Goal: Information Seeking & Learning: Learn about a topic

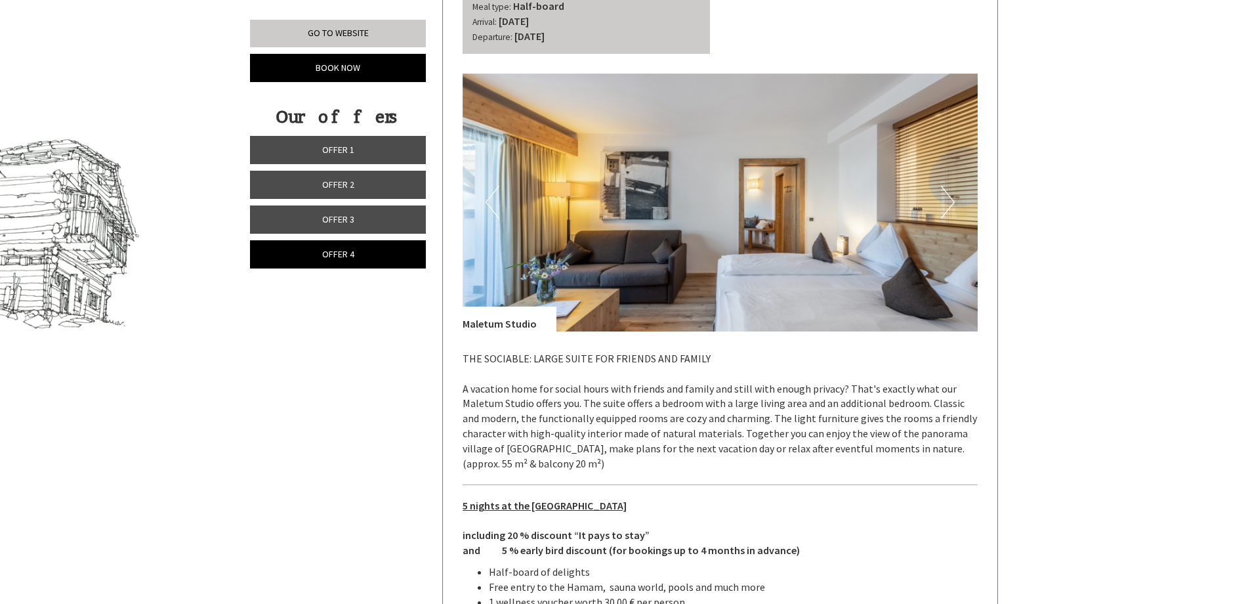
click at [341, 223] on span "Offer 3" at bounding box center [338, 219] width 32 height 12
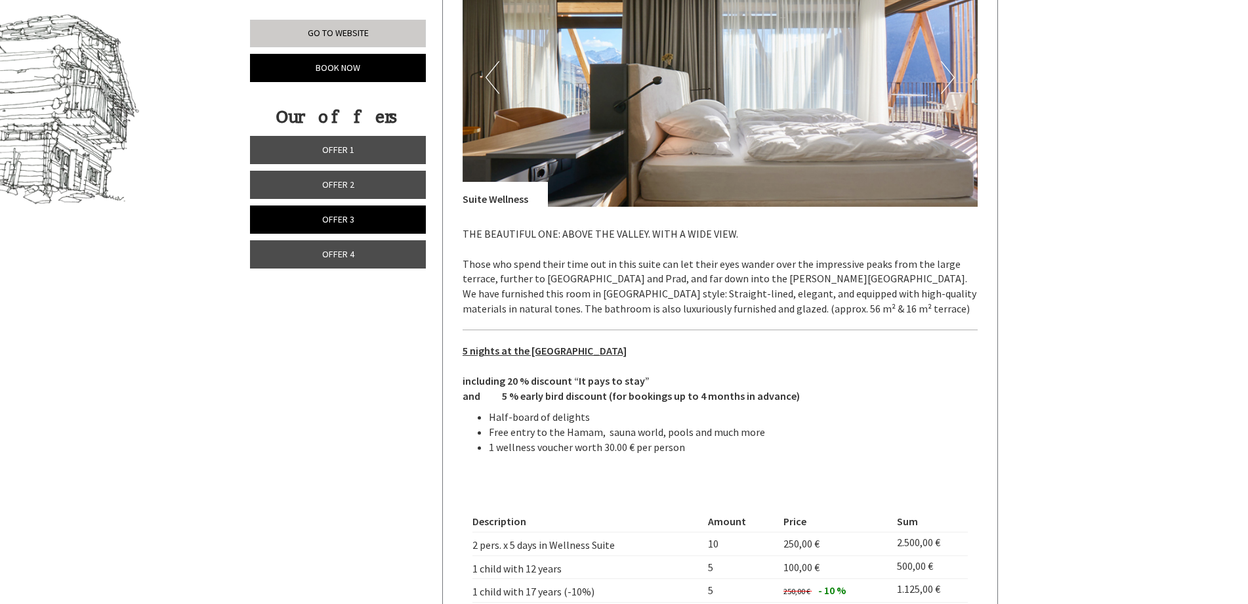
scroll to position [880, 0]
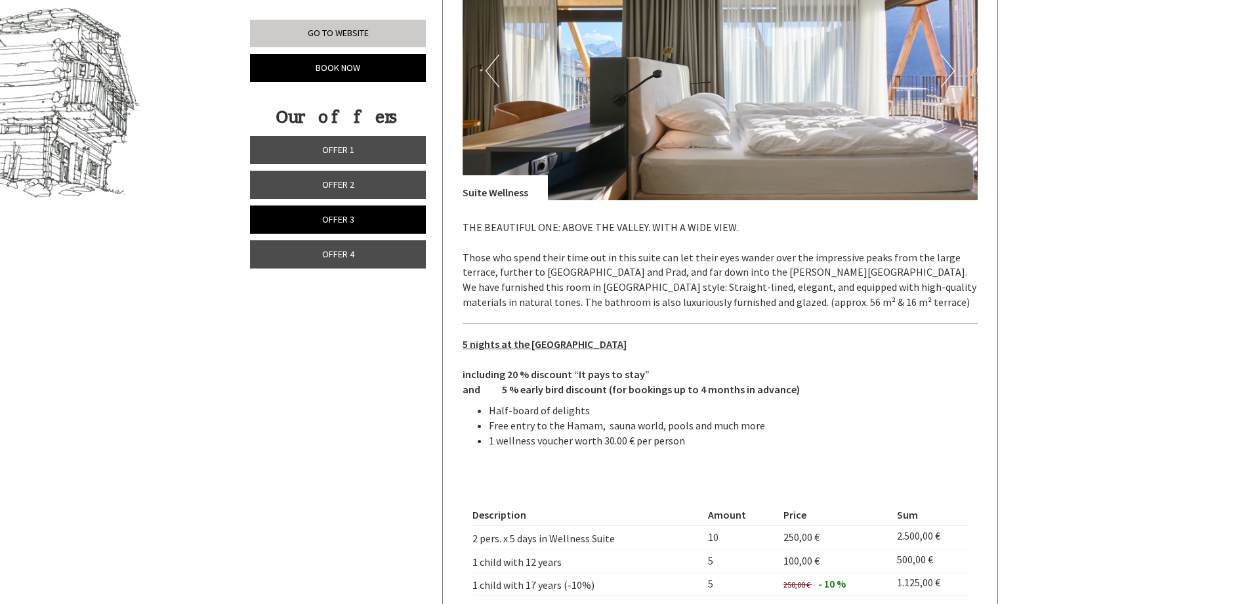
click at [776, 110] on img at bounding box center [721, 71] width 516 height 258
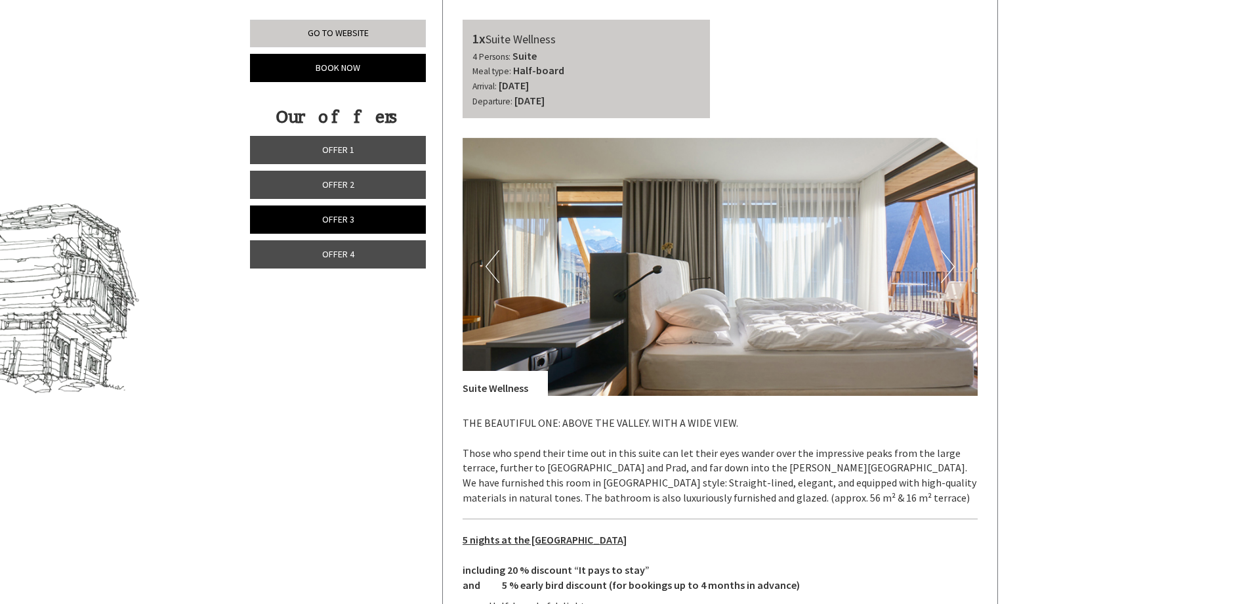
scroll to position [683, 0]
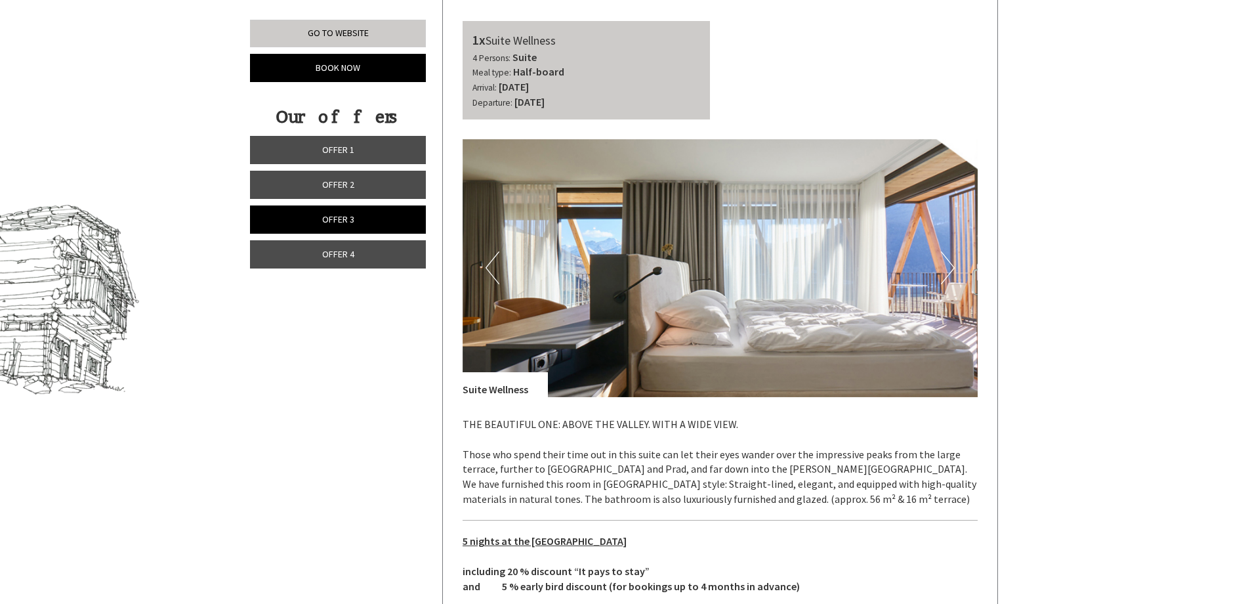
click at [947, 267] on button "Next" at bounding box center [948, 267] width 14 height 33
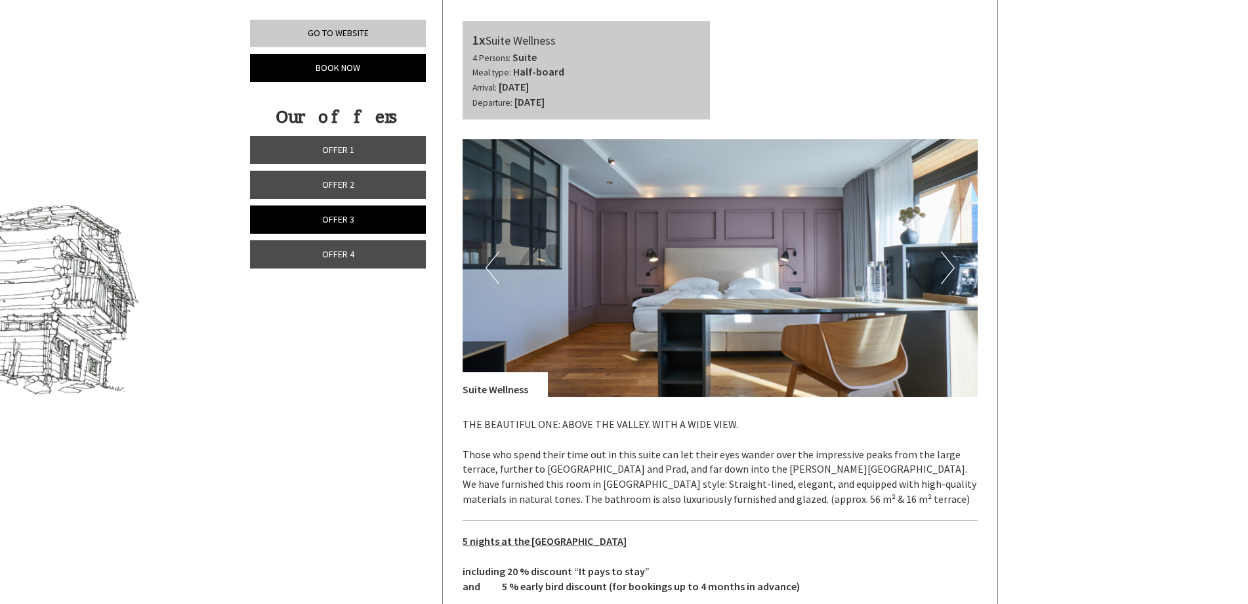
click at [947, 266] on button "Next" at bounding box center [948, 267] width 14 height 33
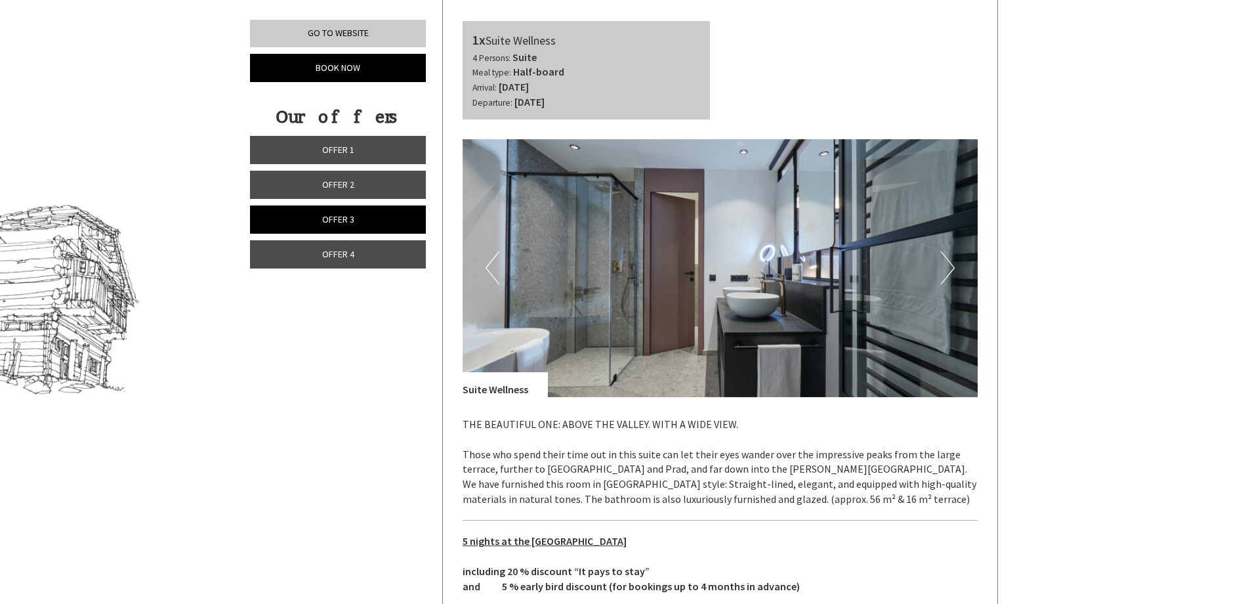
click at [947, 266] on button "Next" at bounding box center [948, 267] width 14 height 33
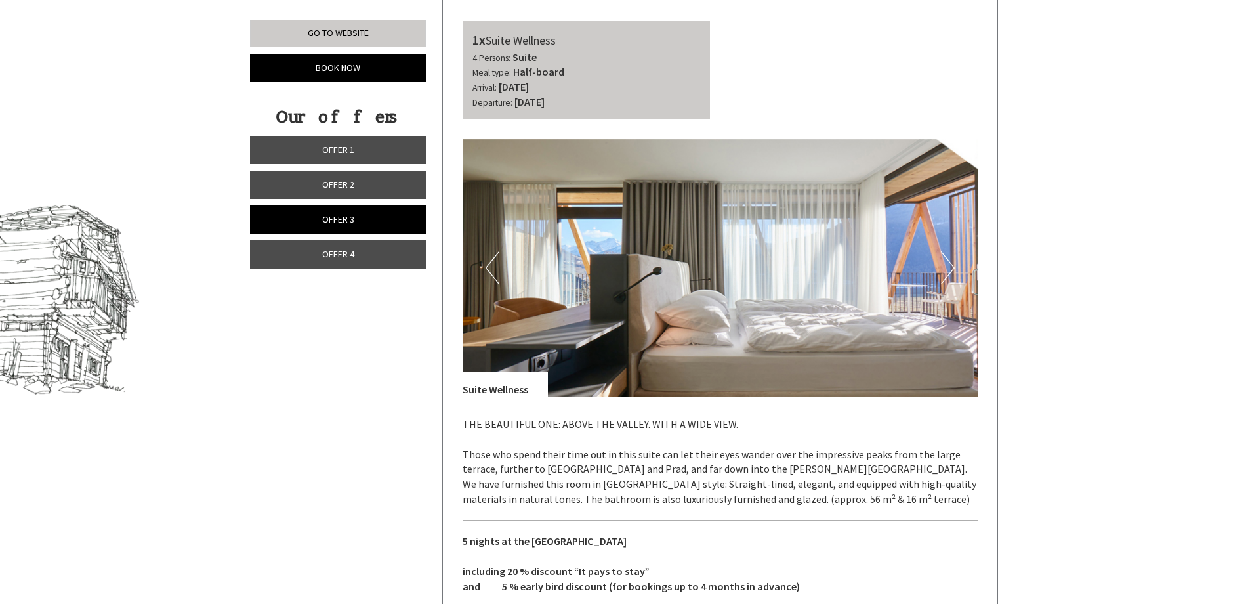
click at [947, 266] on button "Next" at bounding box center [948, 267] width 14 height 33
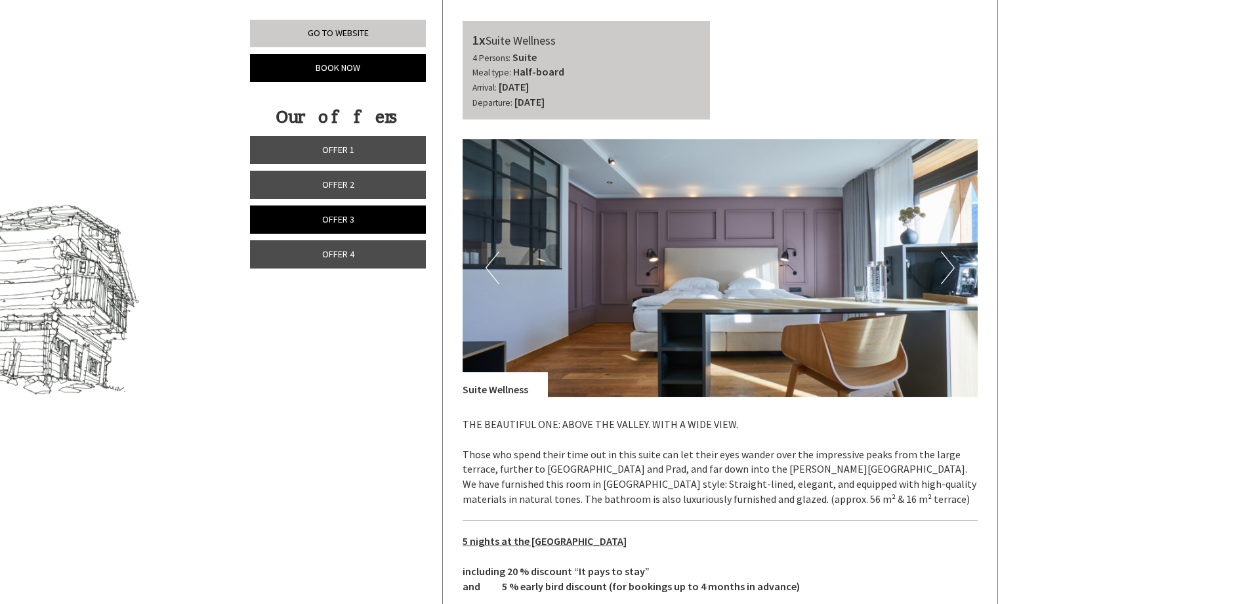
click at [947, 266] on button "Next" at bounding box center [948, 267] width 14 height 33
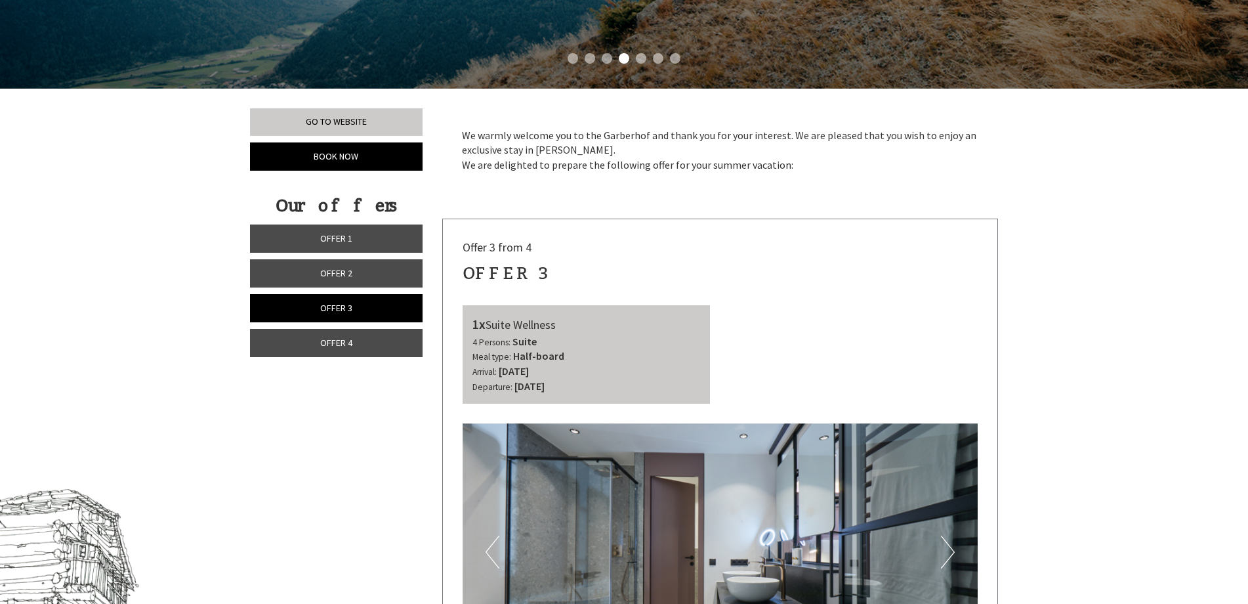
scroll to position [355, 0]
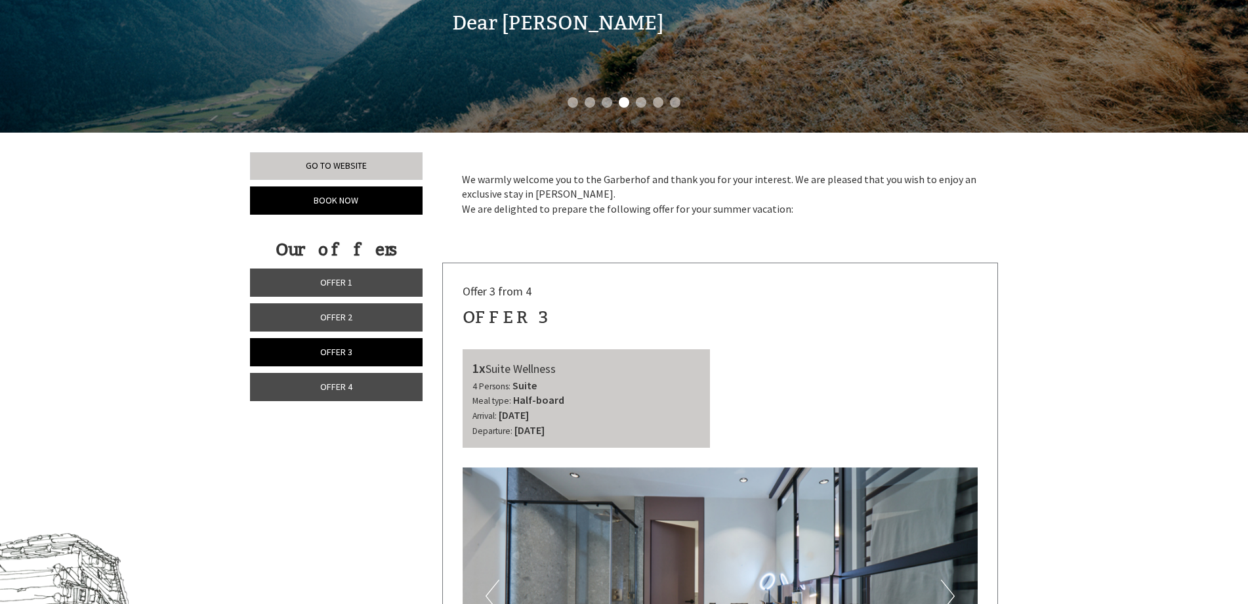
click at [318, 314] on link "Offer 2" at bounding box center [336, 317] width 173 height 28
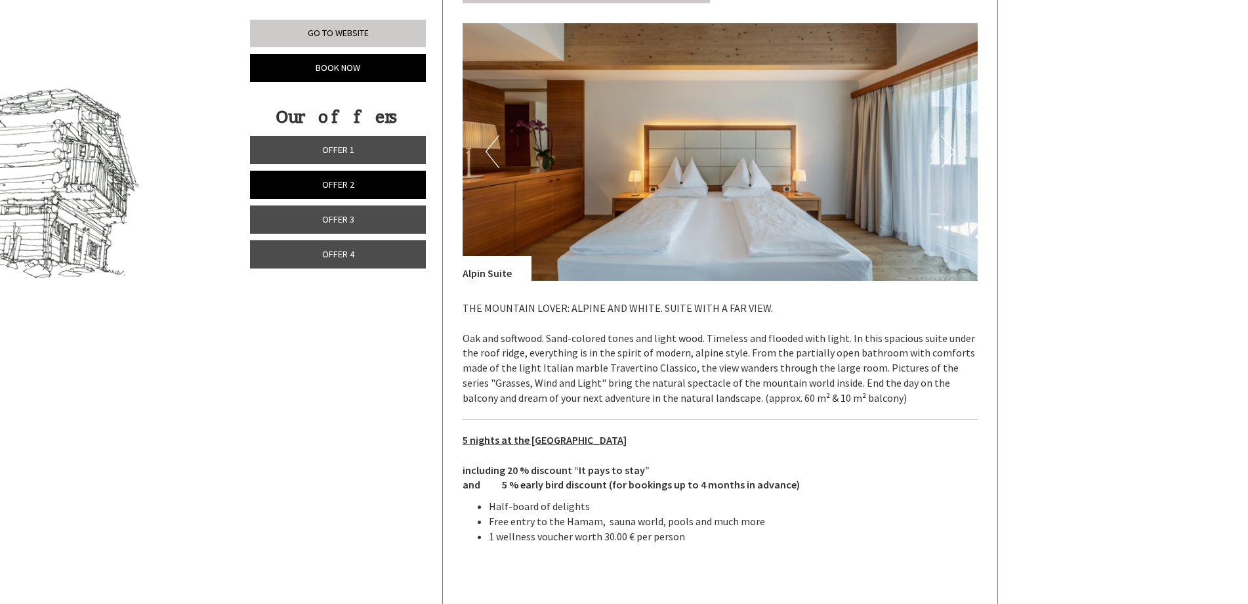
scroll to position [814, 0]
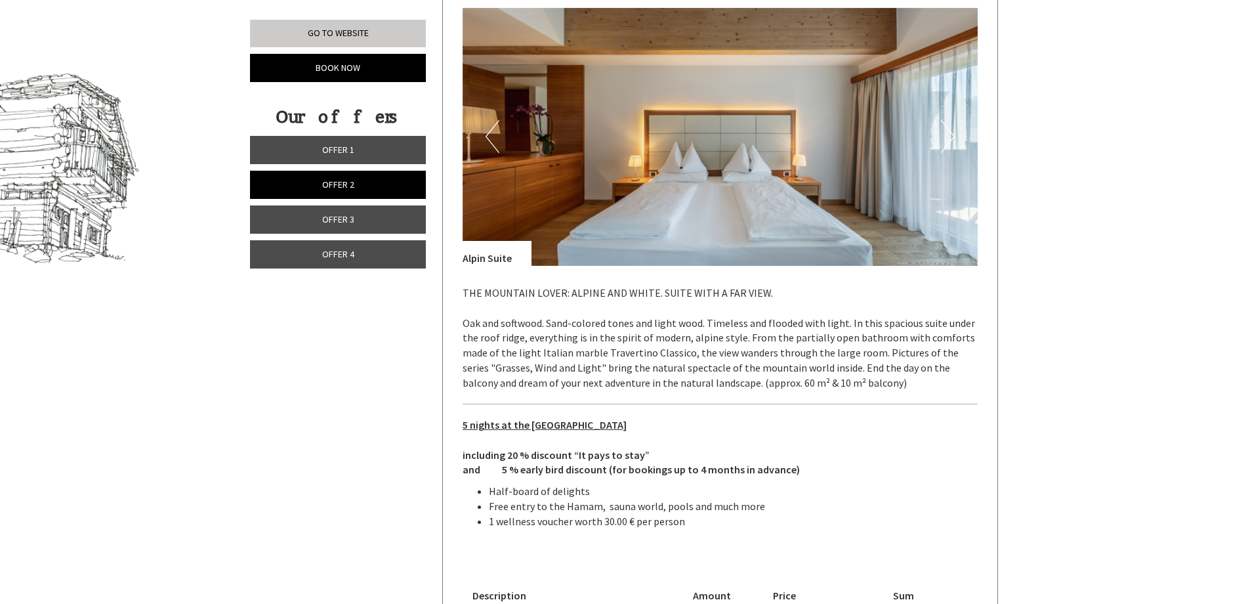
click at [940, 131] on img at bounding box center [721, 137] width 516 height 258
click at [952, 142] on button "Next" at bounding box center [948, 136] width 14 height 33
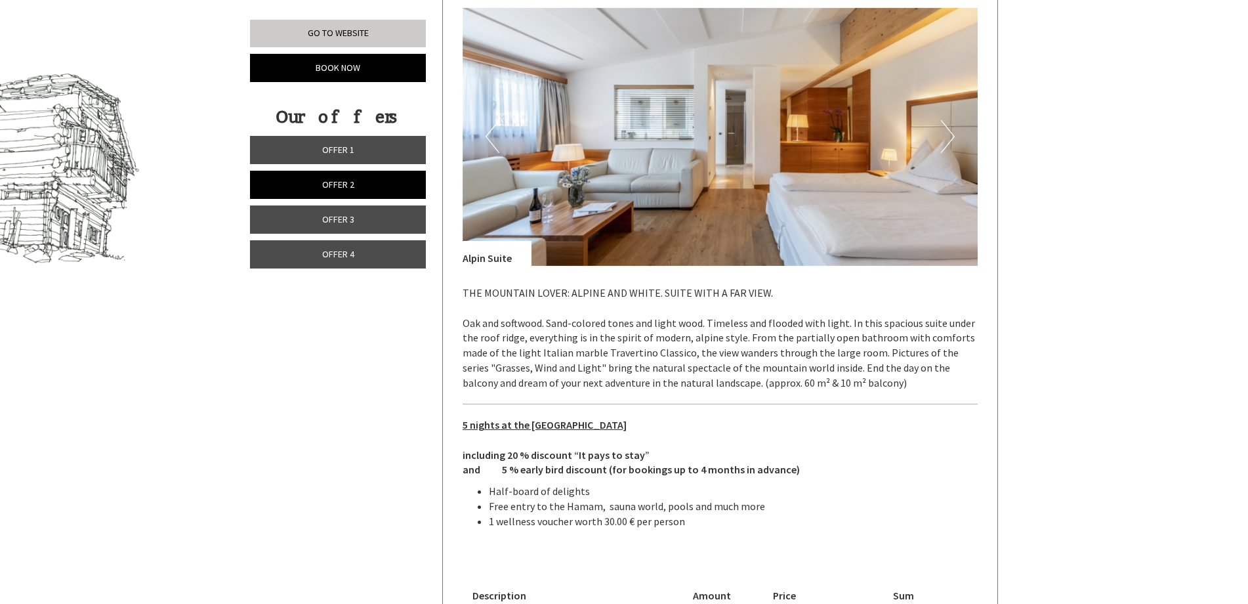
click at [951, 142] on button "Next" at bounding box center [948, 136] width 14 height 33
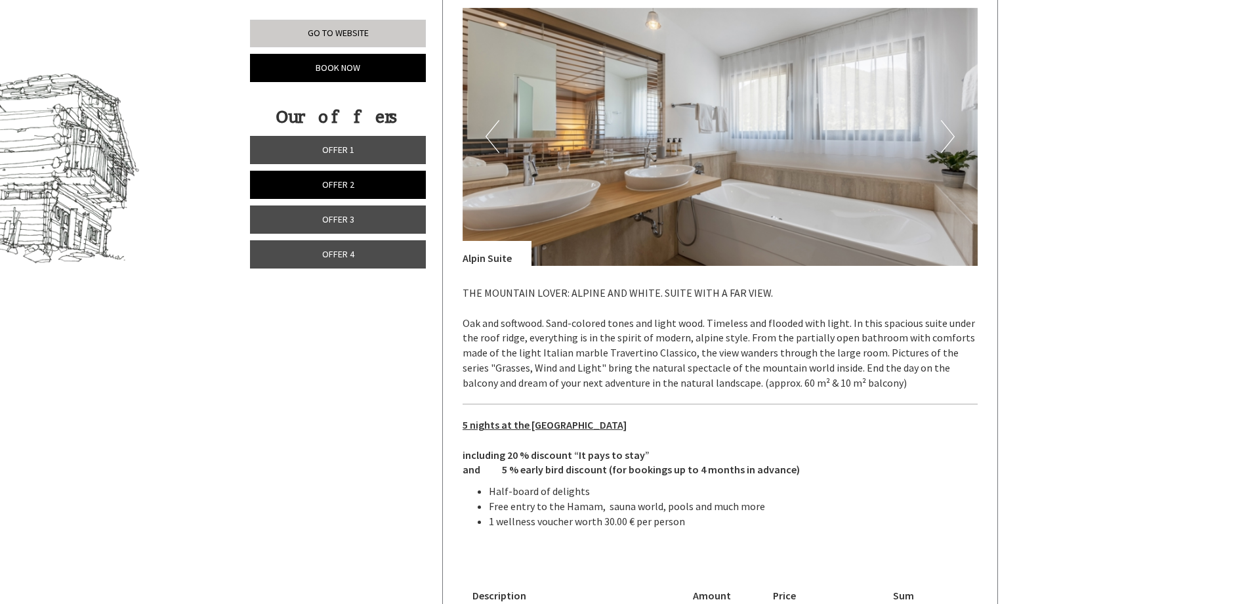
click at [951, 142] on button "Next" at bounding box center [948, 136] width 14 height 33
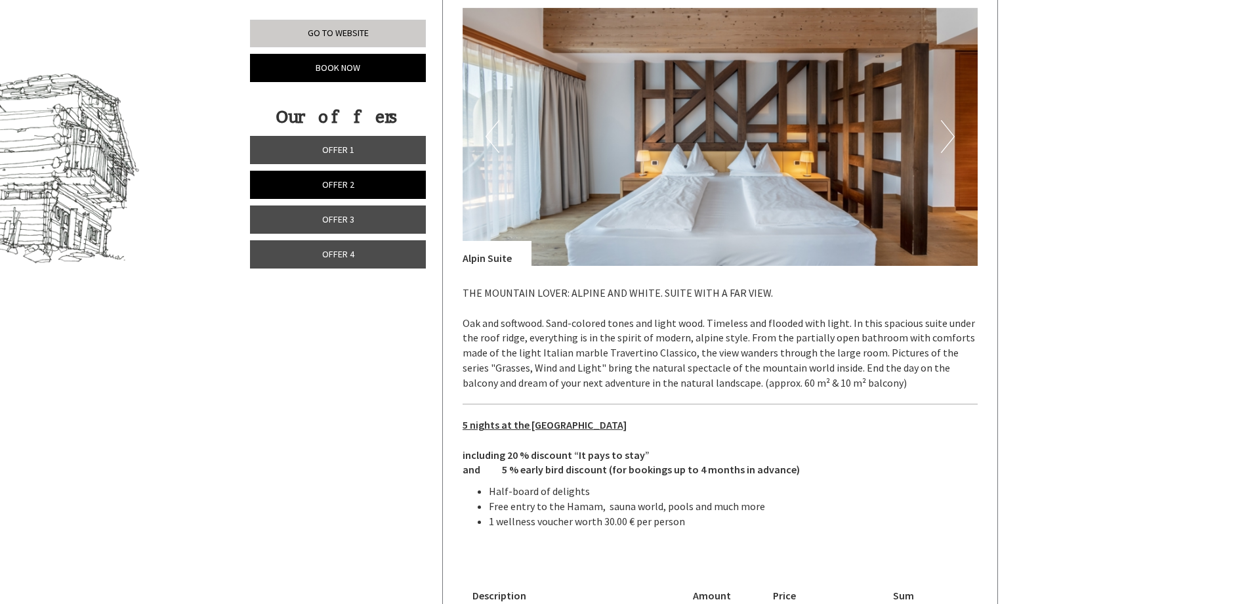
click at [951, 142] on button "Next" at bounding box center [948, 136] width 14 height 33
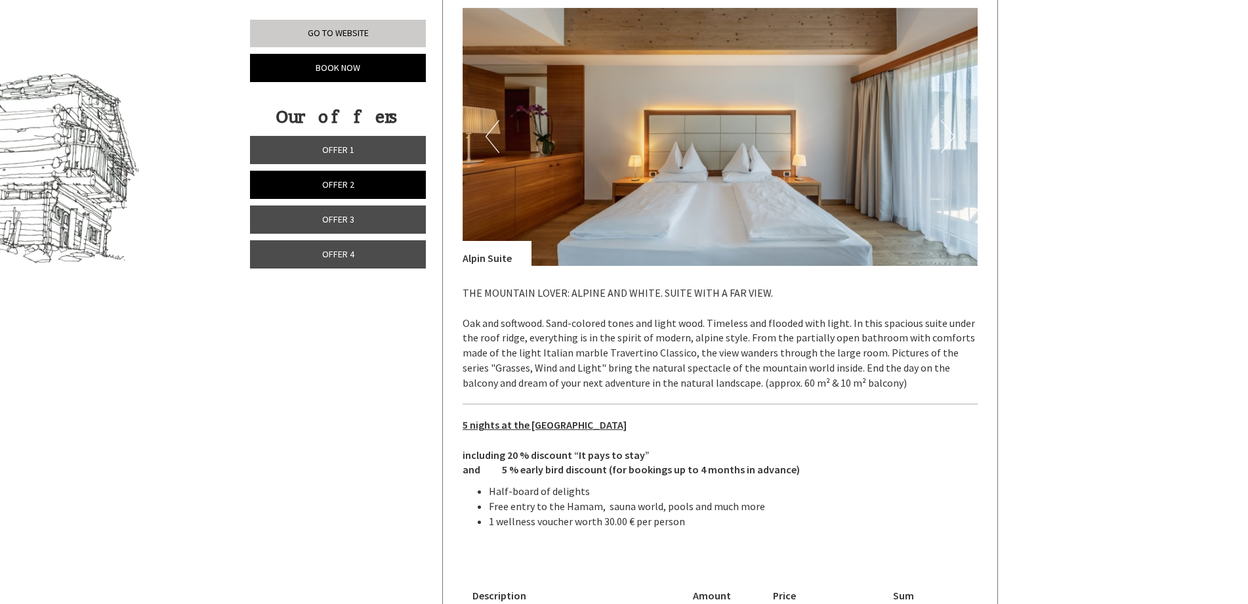
click at [951, 142] on button "Next" at bounding box center [948, 136] width 14 height 33
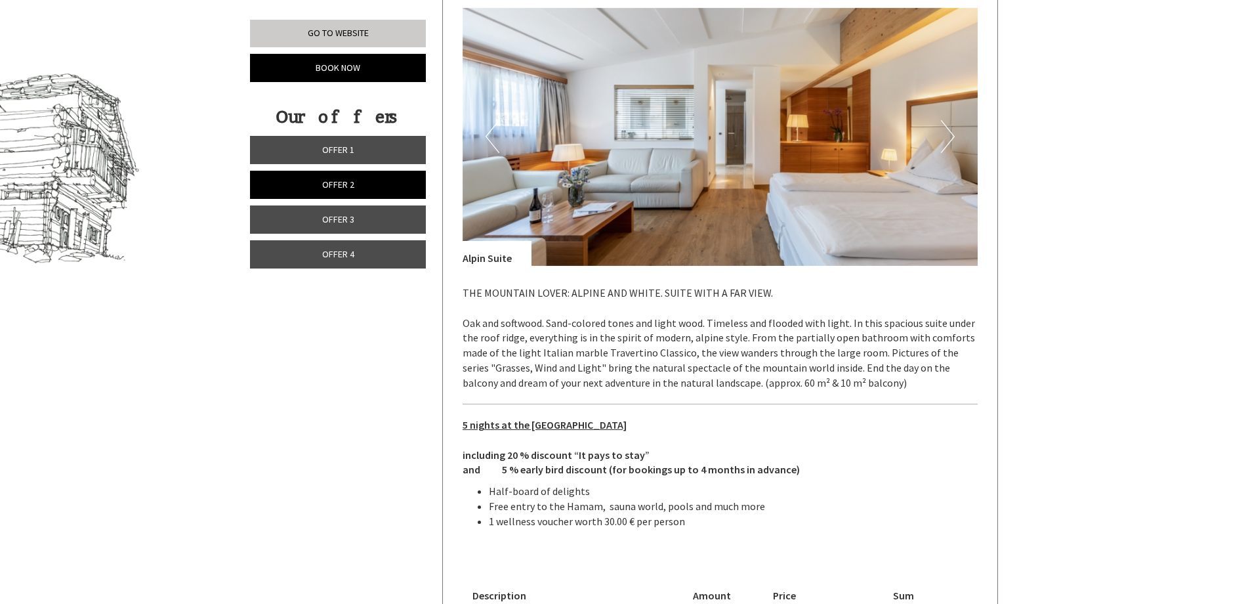
click at [951, 142] on button "Next" at bounding box center [948, 136] width 14 height 33
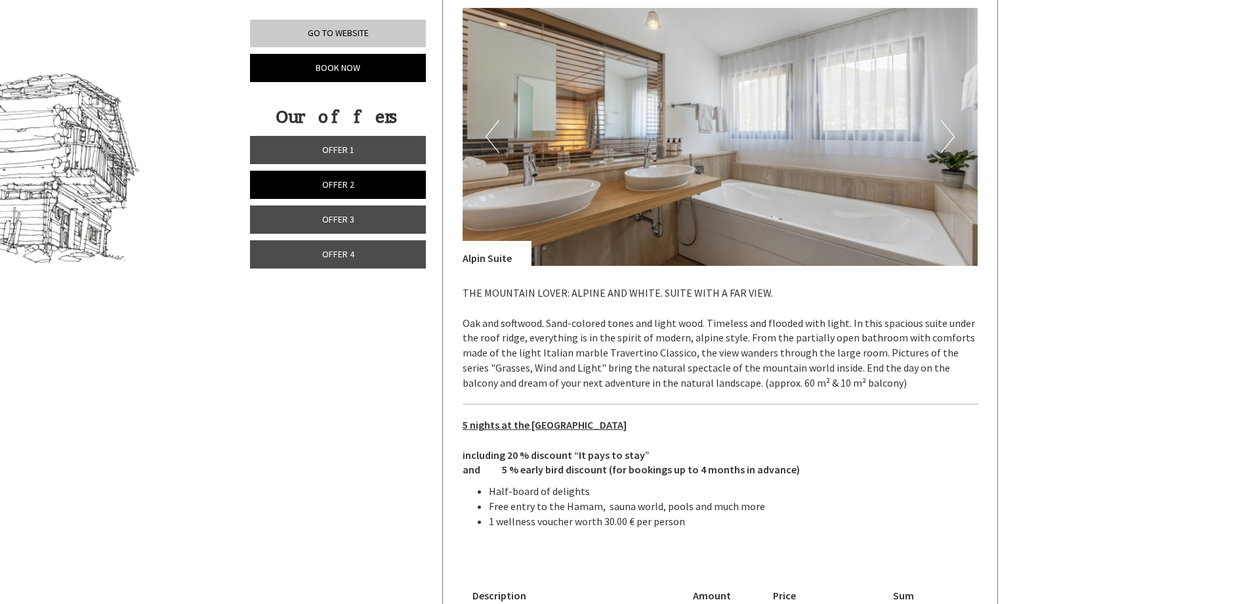
click at [951, 142] on button "Next" at bounding box center [948, 136] width 14 height 33
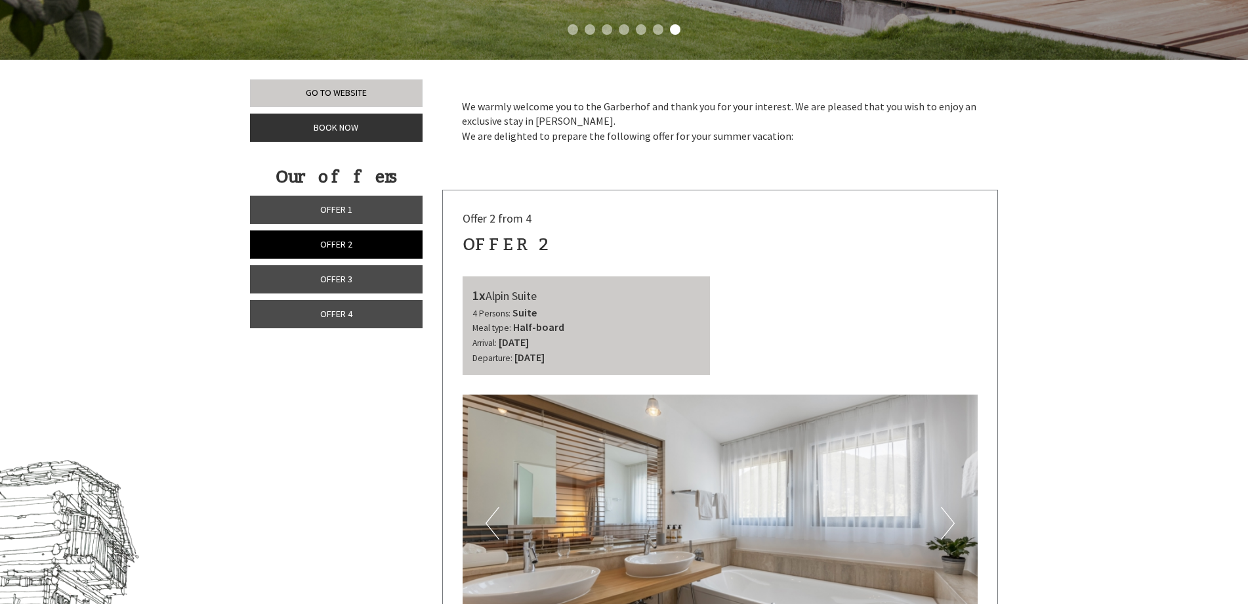
scroll to position [421, 0]
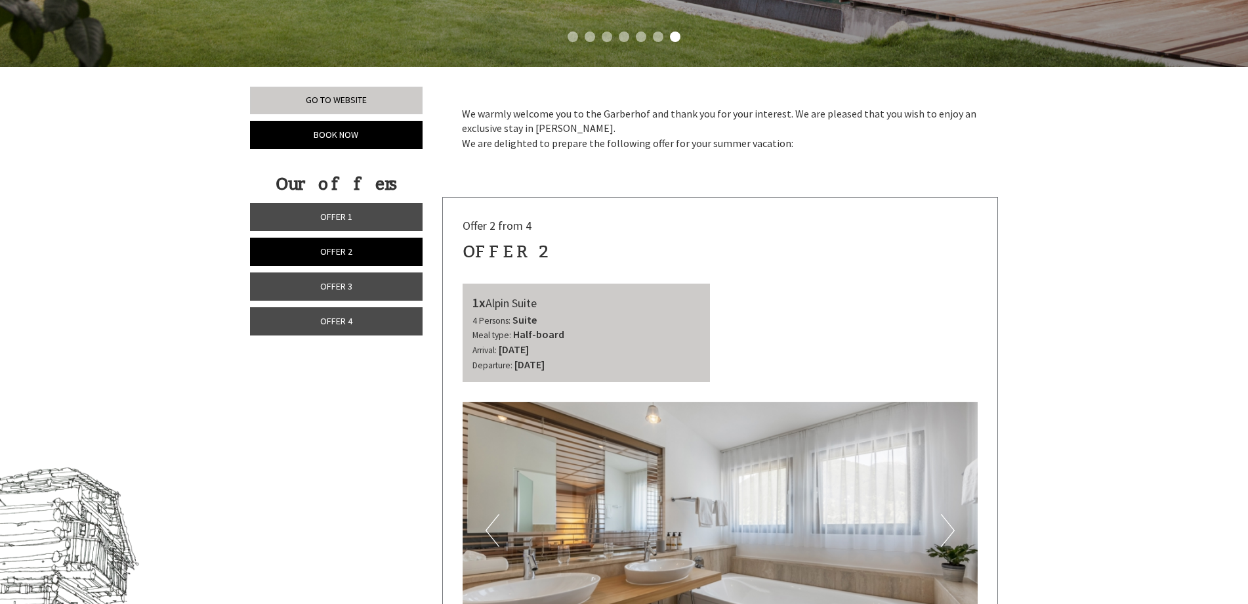
click at [344, 222] on link "Offer 1" at bounding box center [336, 217] width 173 height 28
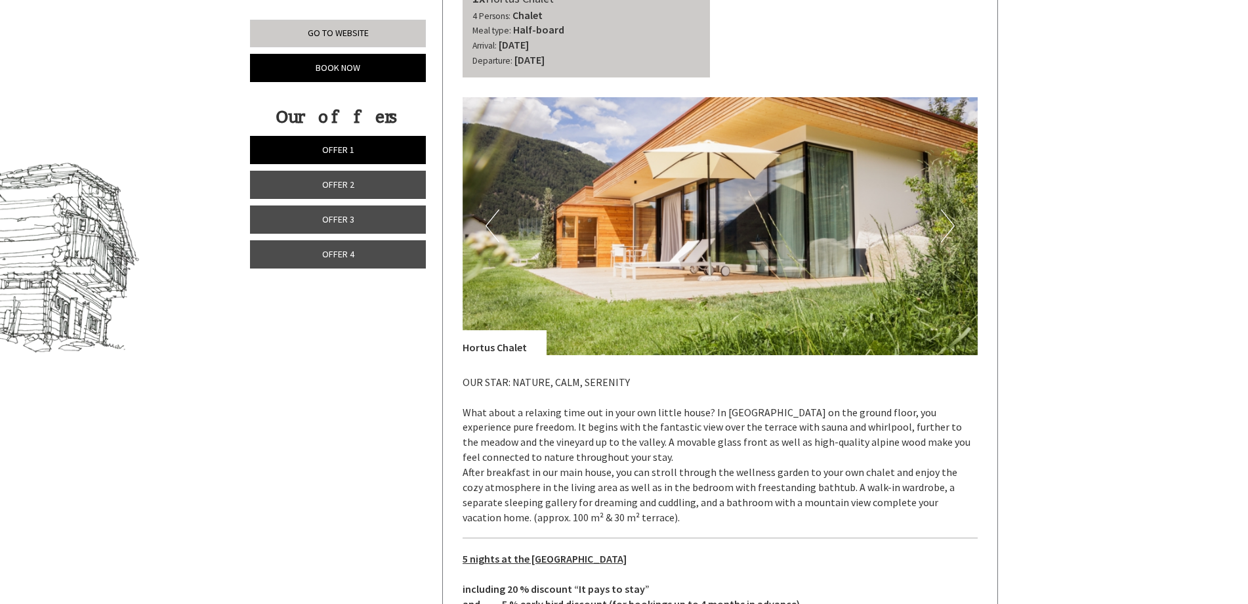
scroll to position [749, 0]
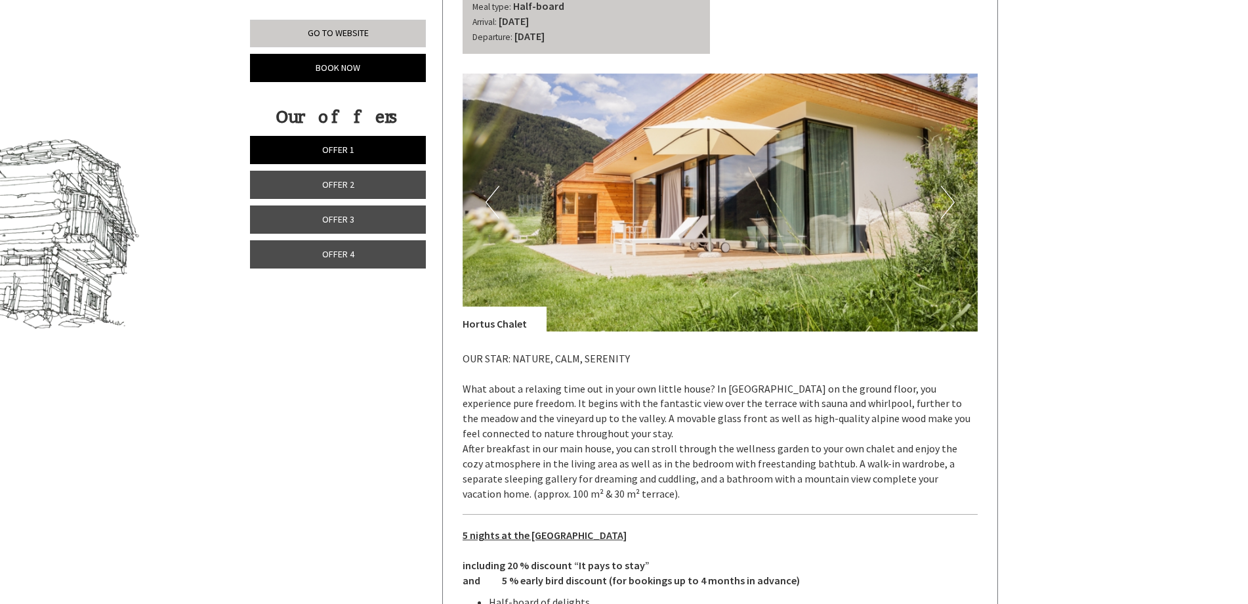
click at [944, 197] on button "Next" at bounding box center [948, 202] width 14 height 33
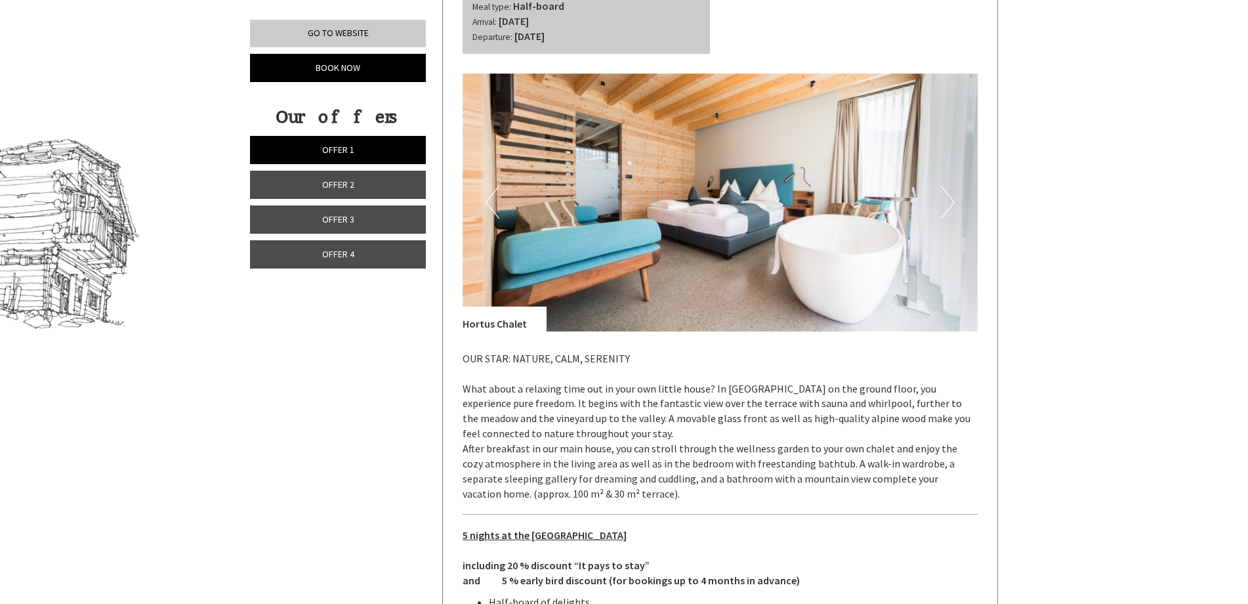
click at [944, 197] on button "Next" at bounding box center [948, 202] width 14 height 33
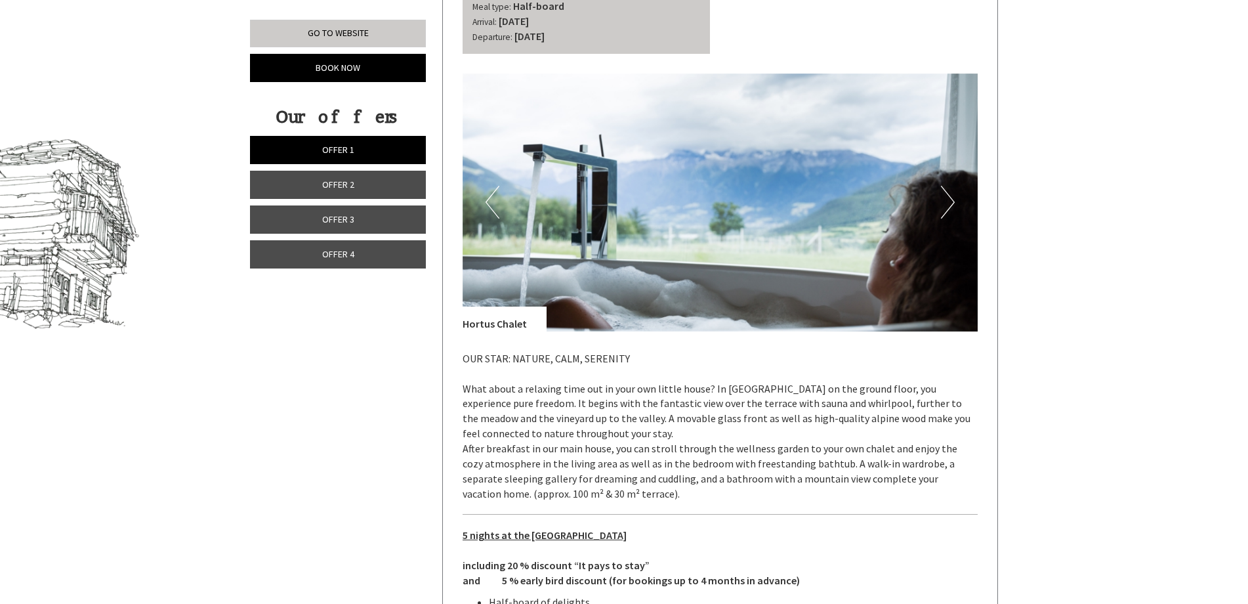
click at [945, 197] on button "Next" at bounding box center [948, 202] width 14 height 33
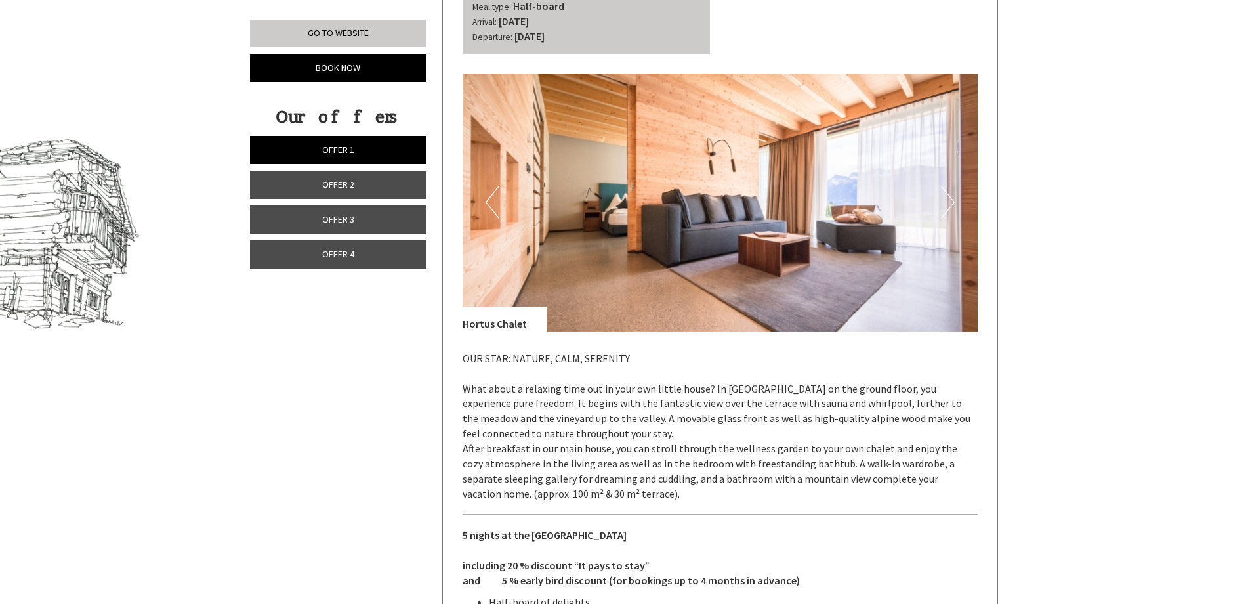
click at [947, 197] on button "Next" at bounding box center [948, 202] width 14 height 33
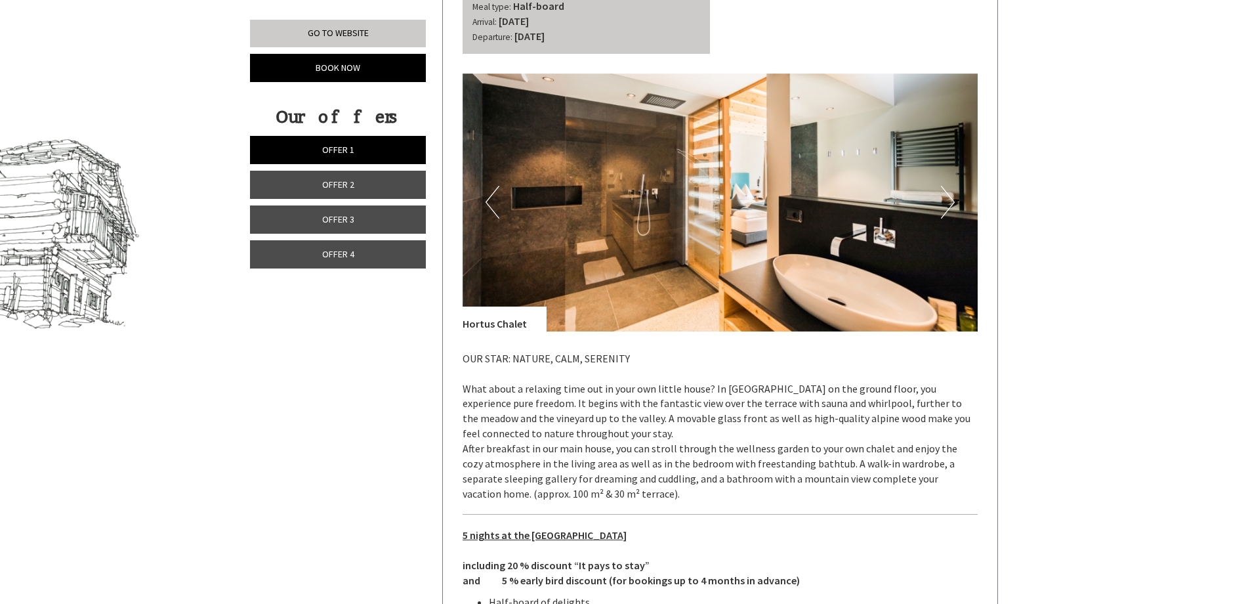
click at [950, 194] on button "Next" at bounding box center [948, 202] width 14 height 33
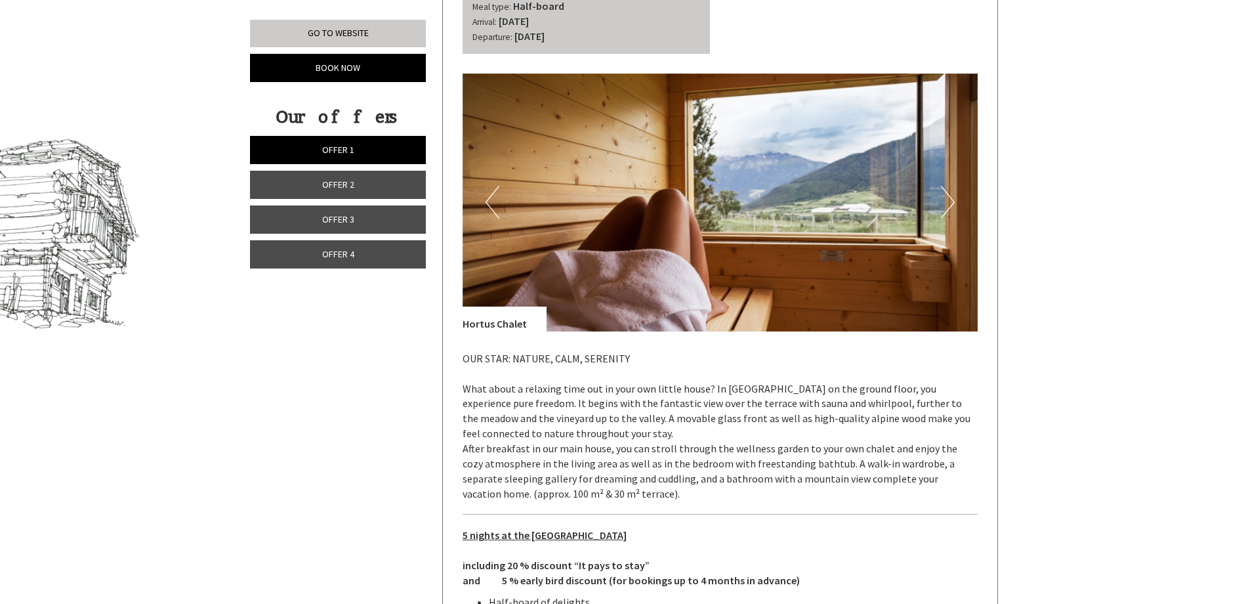
click at [950, 194] on button "Next" at bounding box center [948, 202] width 14 height 33
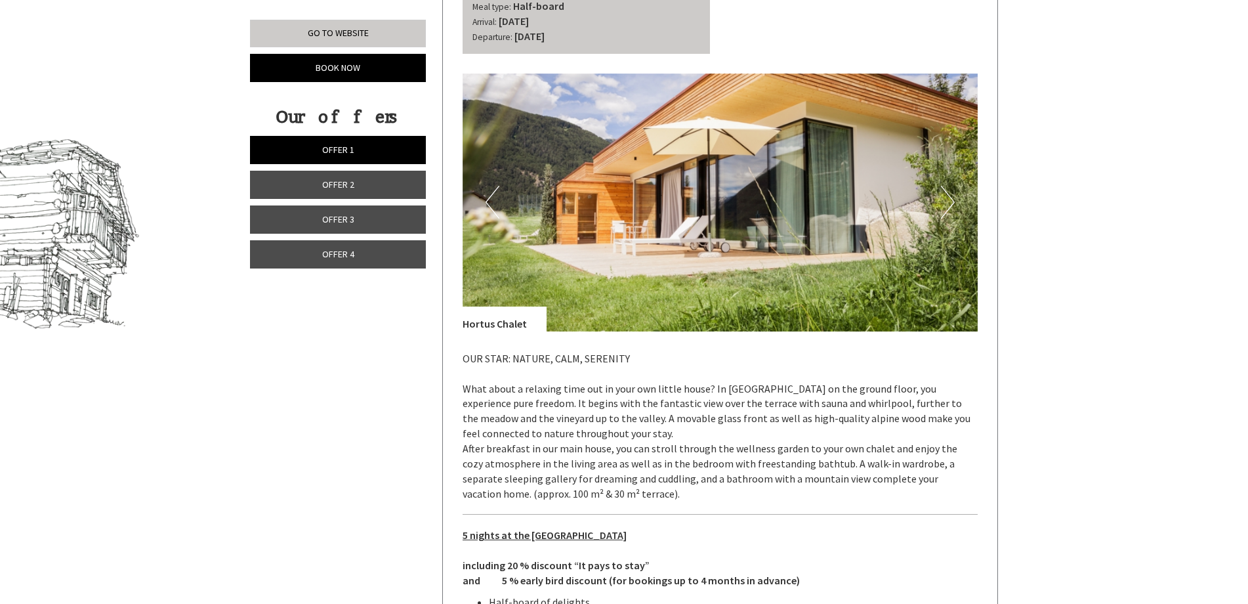
click at [951, 193] on button "Next" at bounding box center [948, 202] width 14 height 33
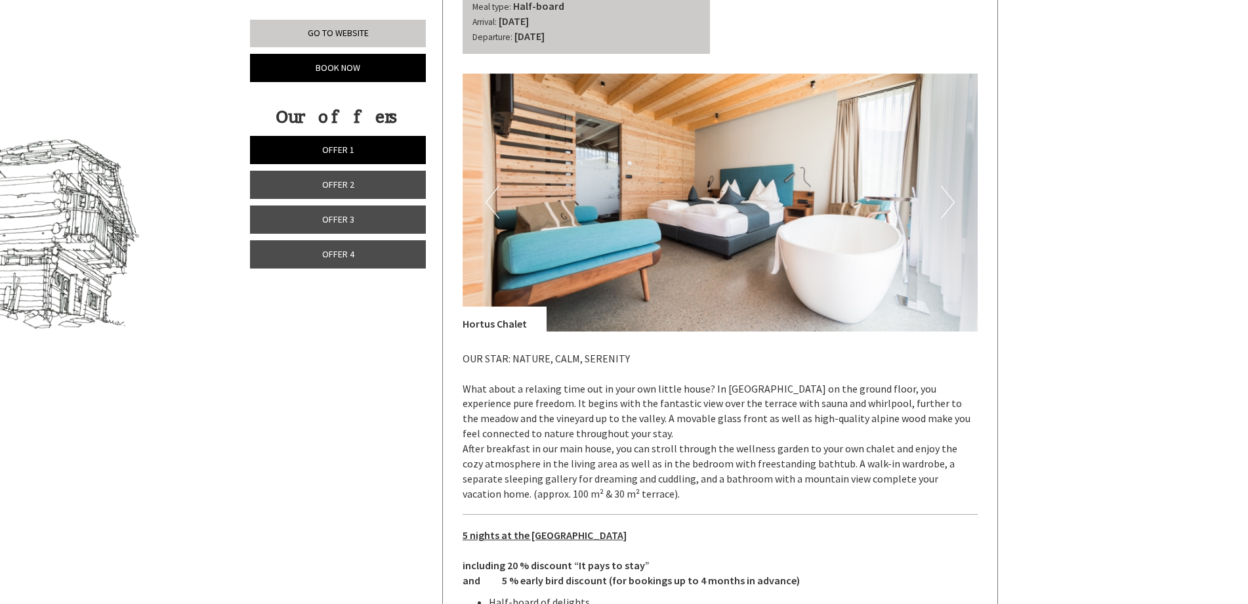
click at [951, 193] on button "Next" at bounding box center [948, 202] width 14 height 33
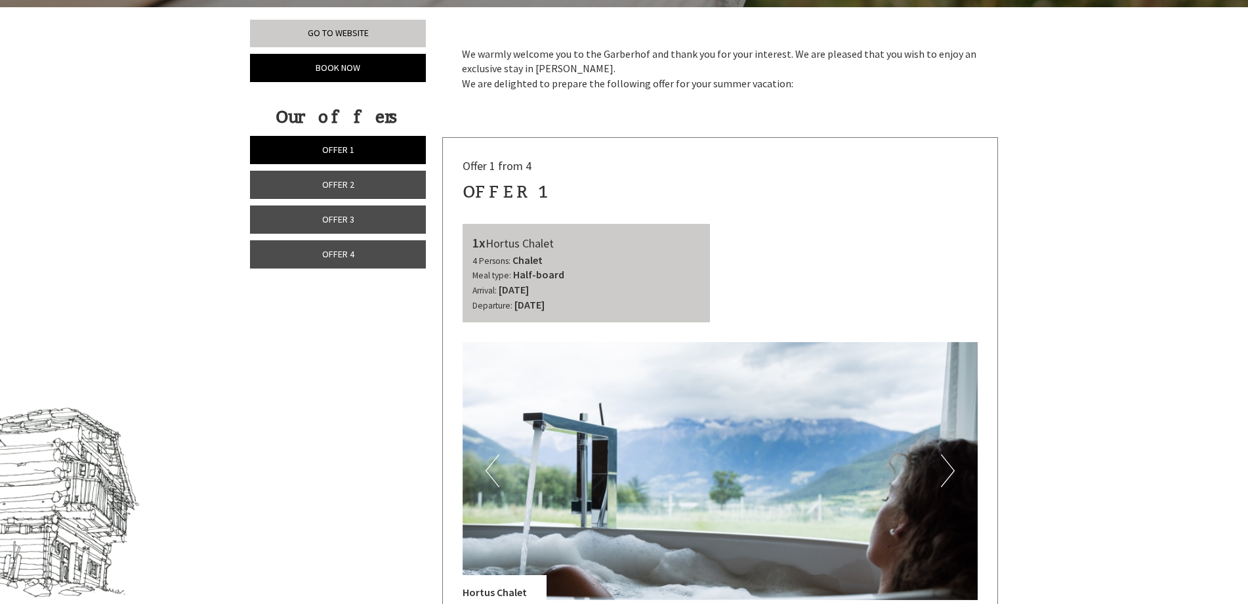
scroll to position [355, 0]
